Goal: Transaction & Acquisition: Purchase product/service

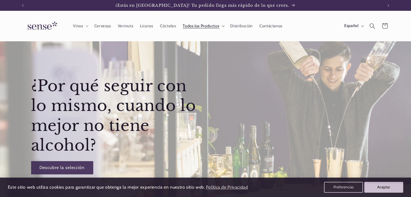
click at [222, 26] on icon at bounding box center [223, 26] width 3 height 2
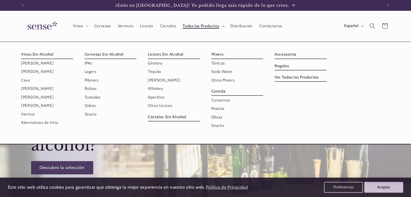
click at [222, 26] on icon at bounding box center [223, 26] width 3 height 2
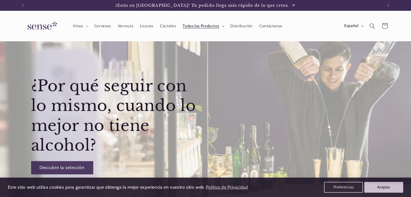
click at [222, 26] on icon at bounding box center [223, 26] width 3 height 2
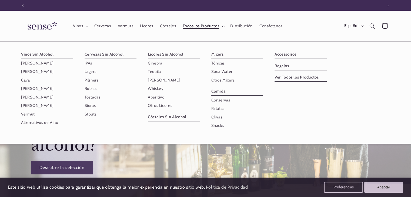
scroll to position [0, 360]
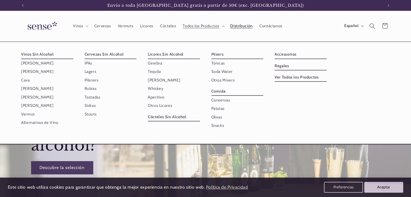
click at [238, 24] on span "Distribución" at bounding box center [241, 26] width 22 height 5
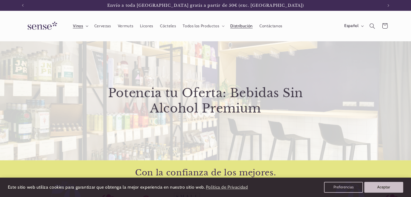
click at [83, 27] on span "Vinos" at bounding box center [78, 26] width 10 height 5
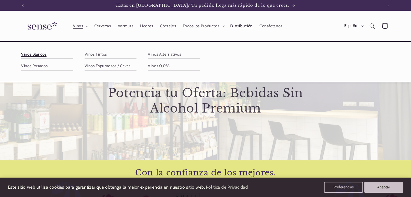
click at [42, 55] on link "Vinos Blancos" at bounding box center [47, 54] width 52 height 9
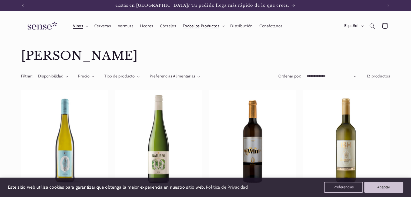
click at [86, 26] on icon at bounding box center [87, 26] width 2 height 1
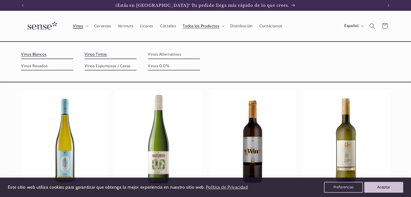
click at [98, 56] on link "Vinos Tintos" at bounding box center [111, 54] width 52 height 9
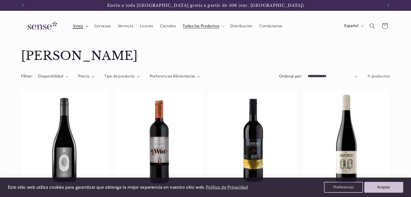
click at [88, 26] on icon at bounding box center [87, 26] width 3 height 2
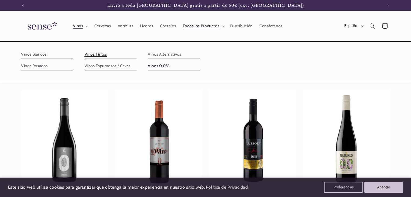
click at [162, 66] on link "Vinos 0,0%" at bounding box center [174, 66] width 52 height 9
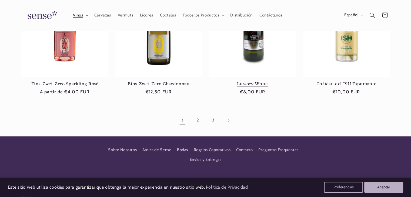
scroll to position [535, 0]
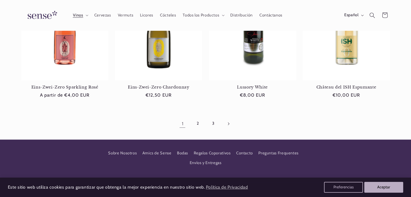
click at [230, 123] on link "Página siguiente" at bounding box center [228, 124] width 12 height 12
